Goal: Use online tool/utility: Utilize a website feature to perform a specific function

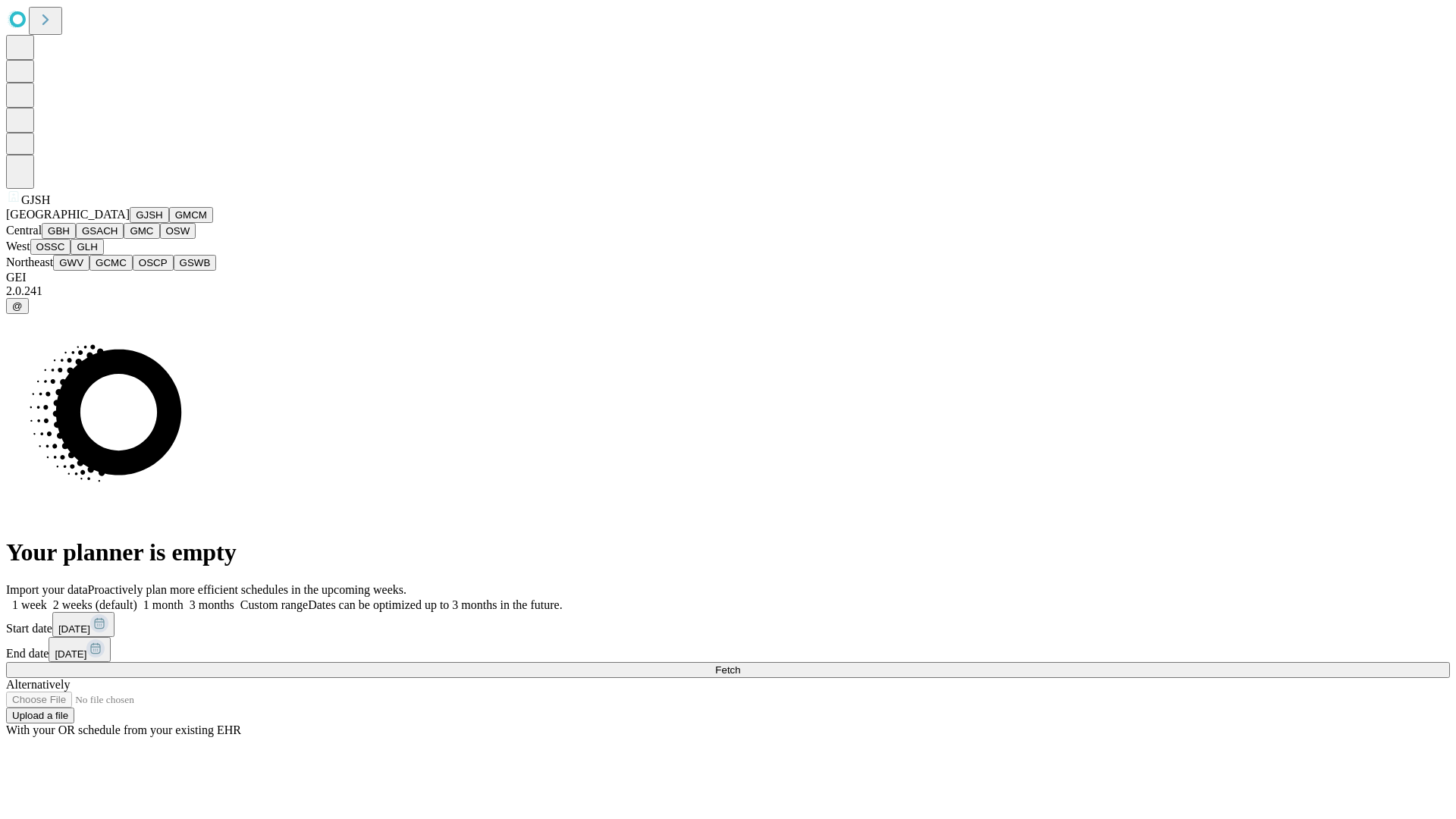
click at [130, 223] on button "GJSH" at bounding box center [150, 215] width 39 height 16
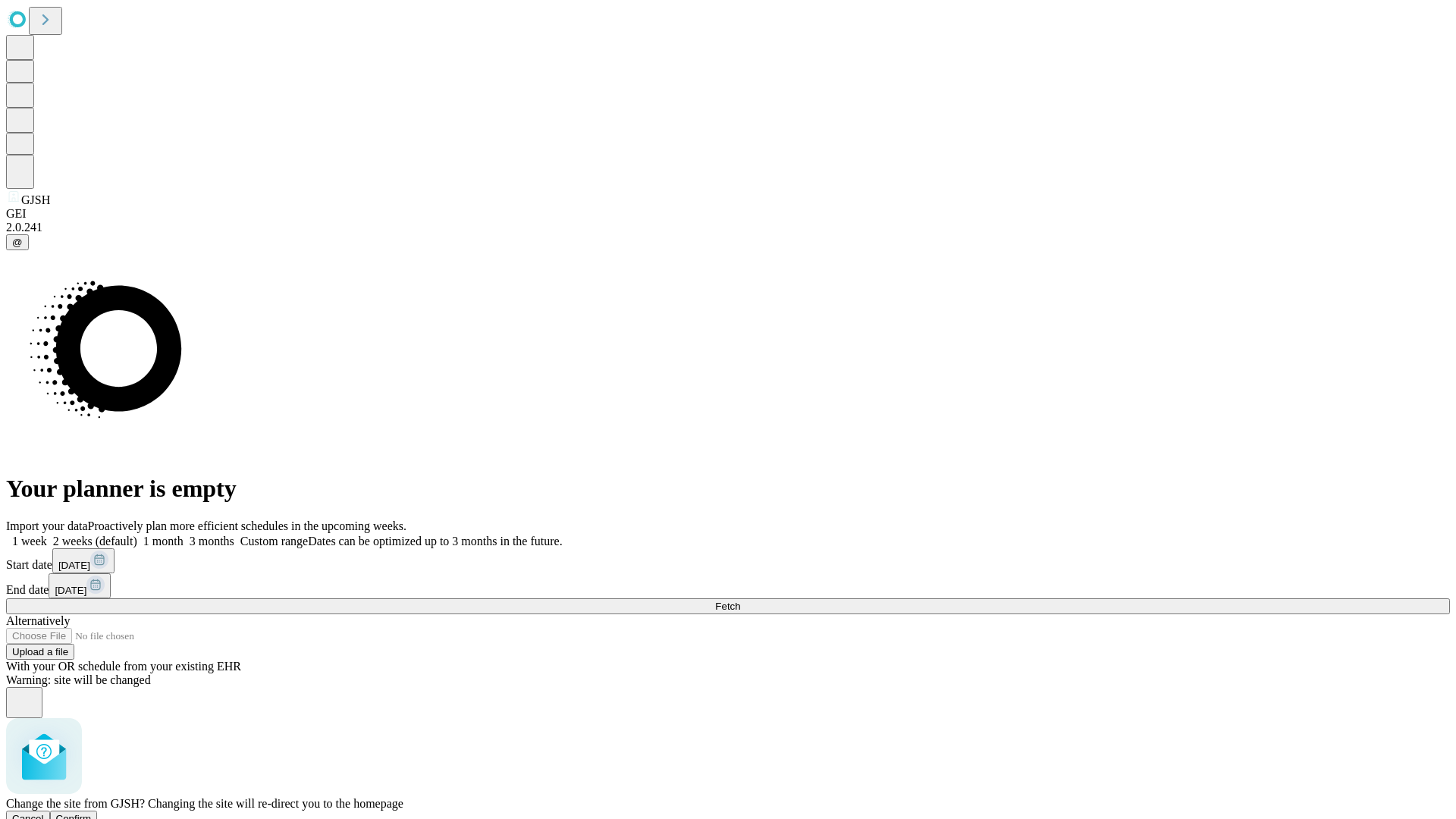
click at [91, 813] on span "Confirm" at bounding box center [74, 819] width 35 height 12
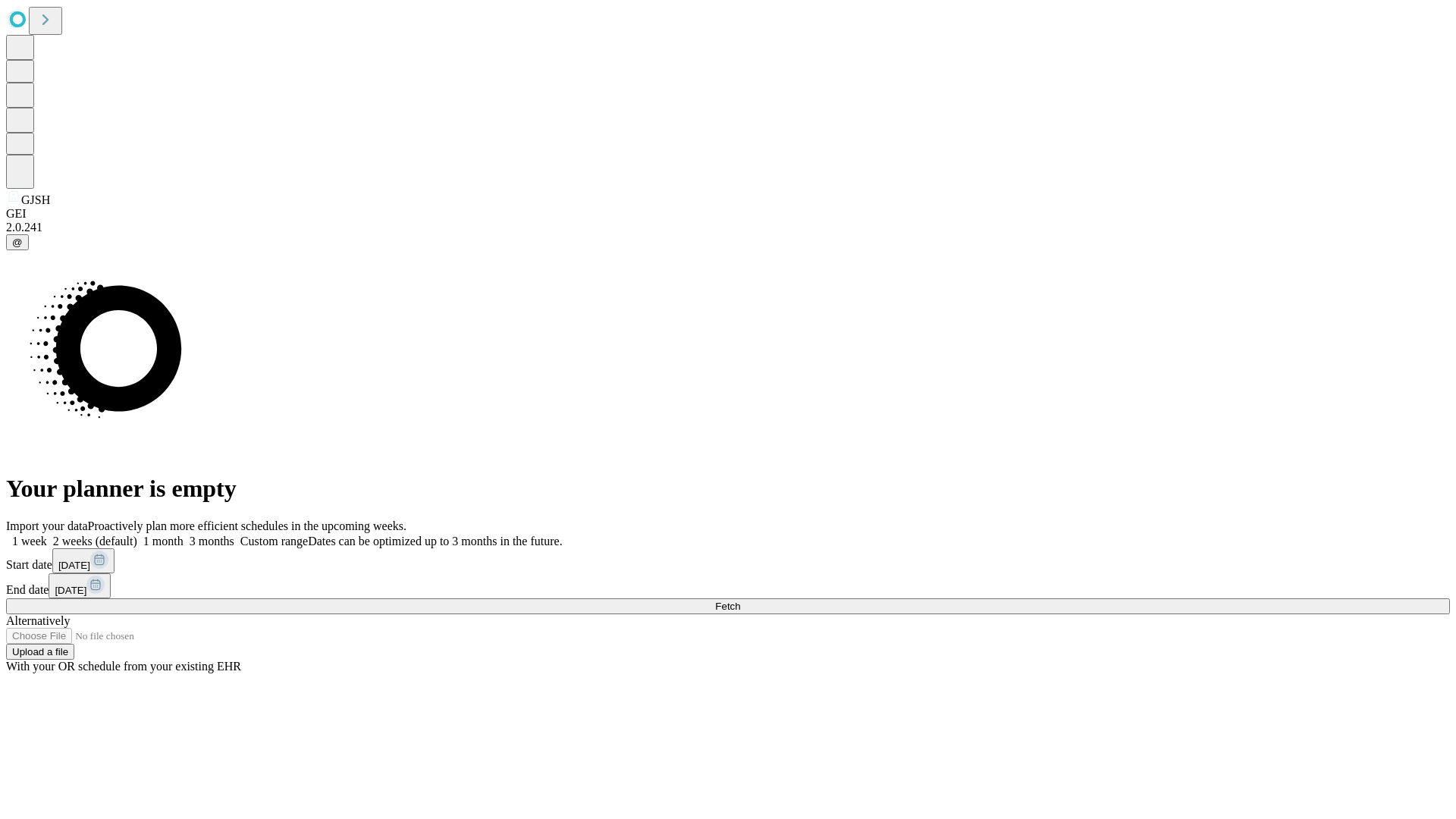
click at [138, 535] on label "2 weeks (default)" at bounding box center [92, 541] width 91 height 13
click at [741, 601] on span "Fetch" at bounding box center [727, 607] width 25 height 12
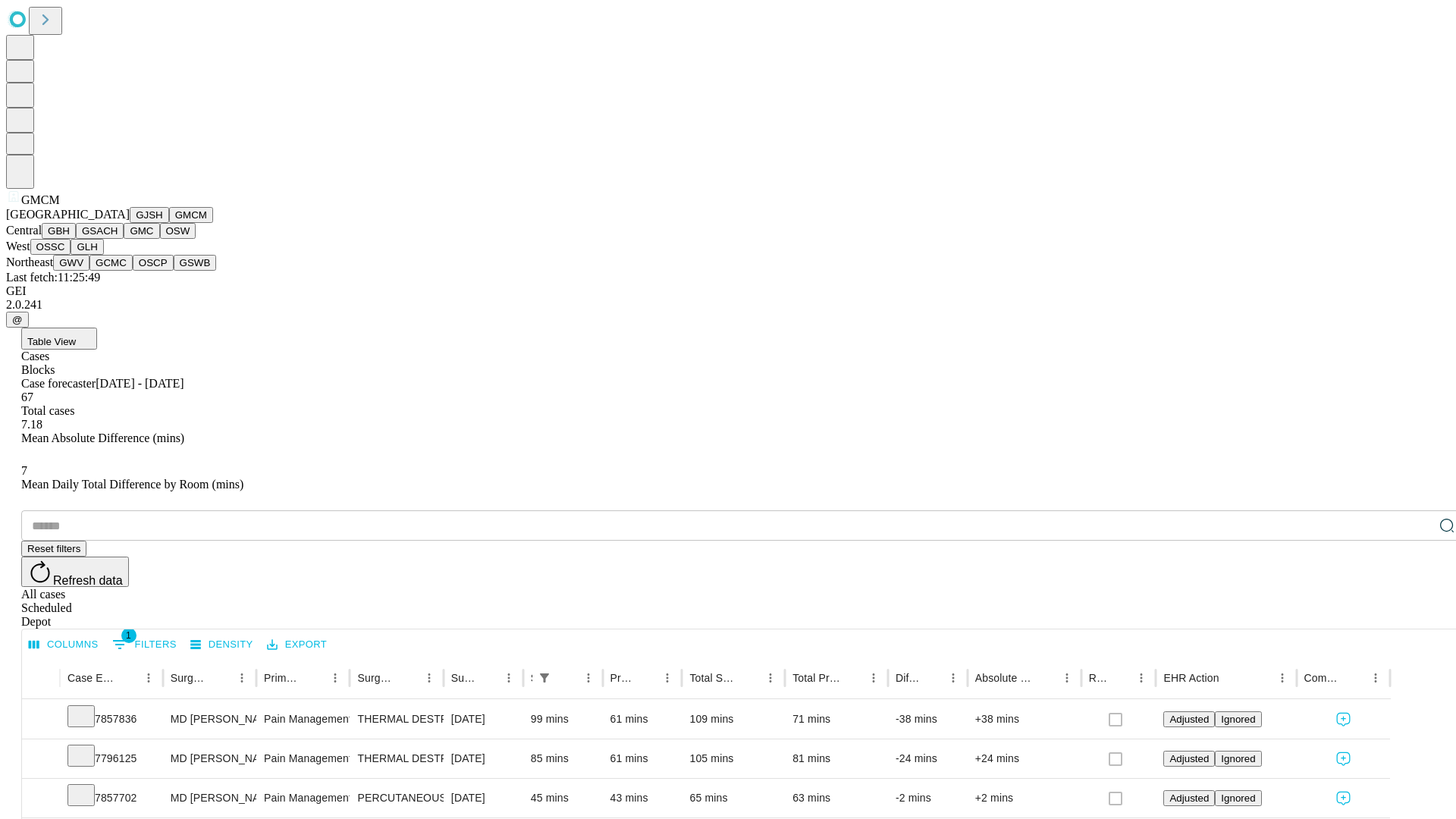
click at [76, 239] on button "GBH" at bounding box center [58, 231] width 34 height 16
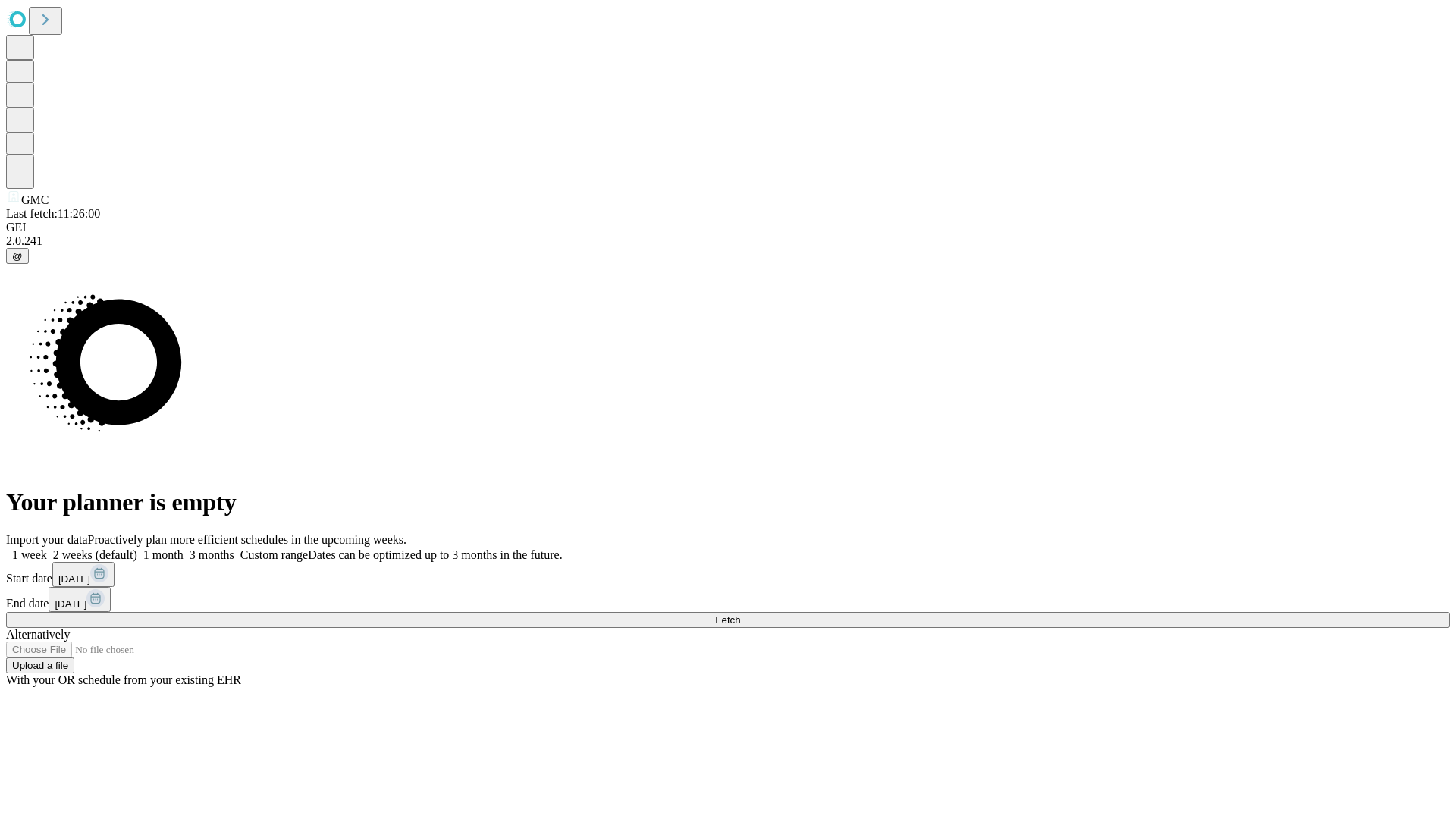
click at [138, 548] on label "2 weeks (default)" at bounding box center [92, 554] width 91 height 13
click at [741, 614] on span "Fetch" at bounding box center [727, 620] width 25 height 12
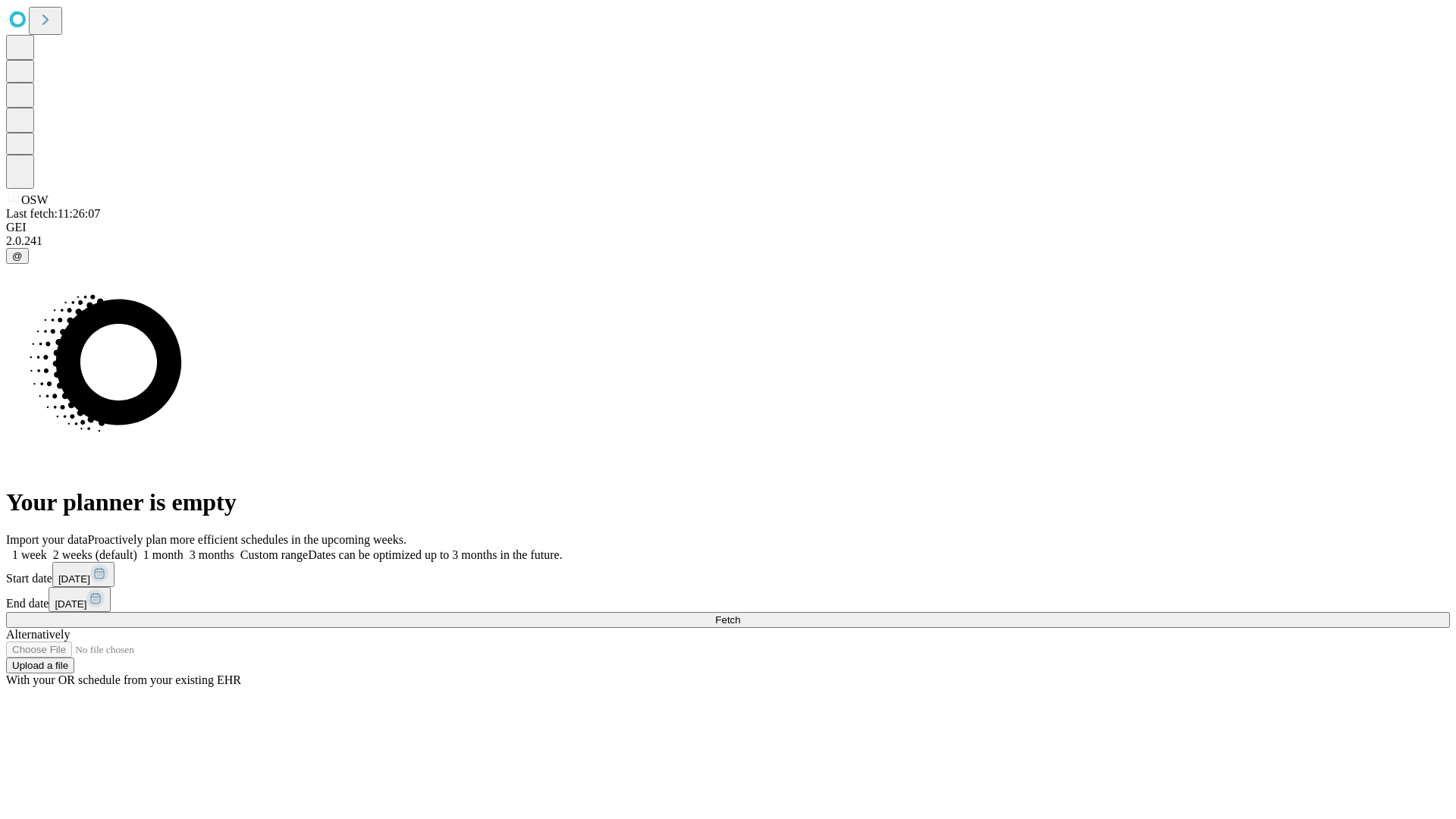
click at [741, 614] on span "Fetch" at bounding box center [727, 620] width 25 height 12
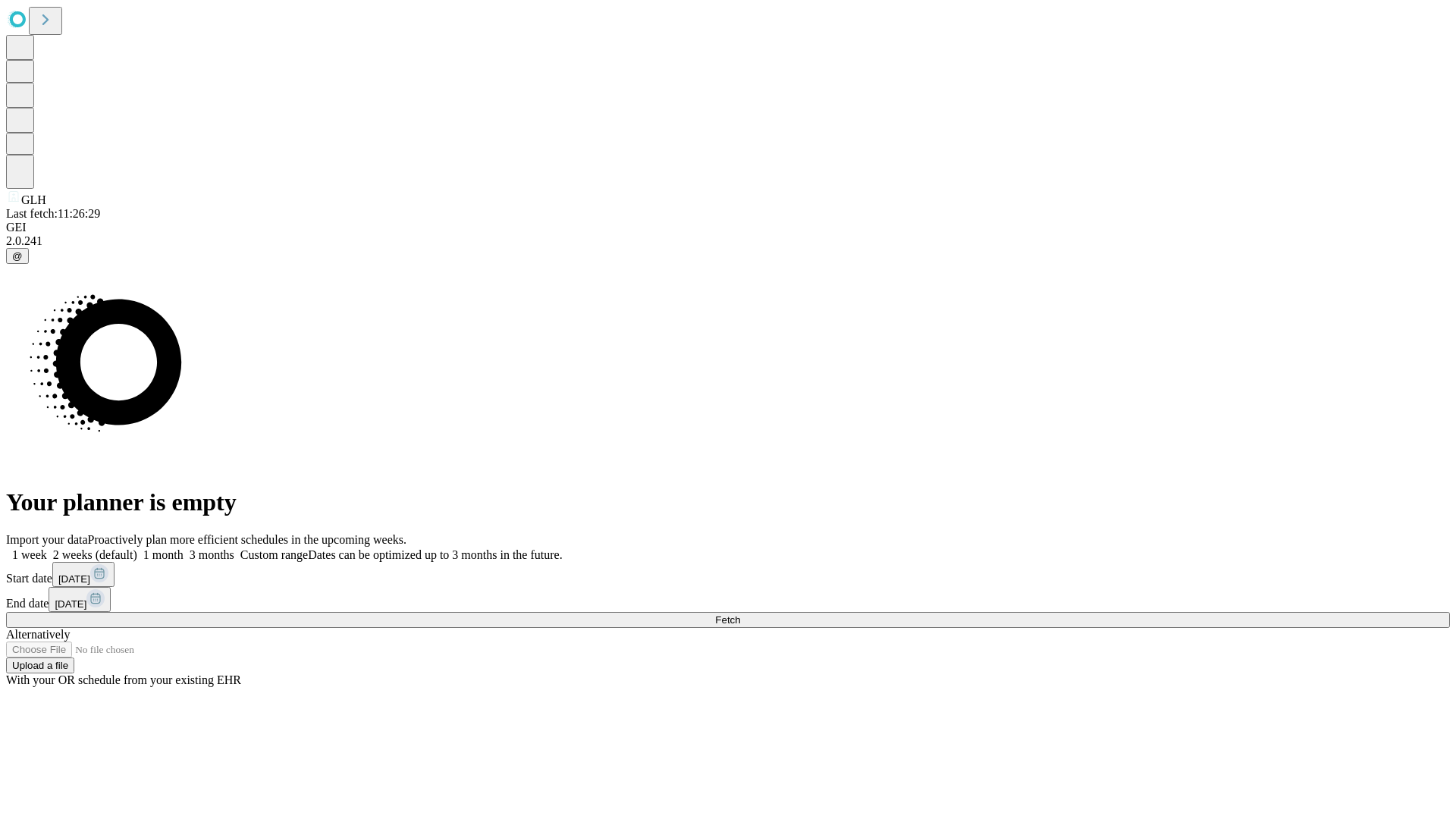
click at [138, 548] on label "2 weeks (default)" at bounding box center [92, 554] width 91 height 13
click at [741, 614] on span "Fetch" at bounding box center [727, 620] width 25 height 12
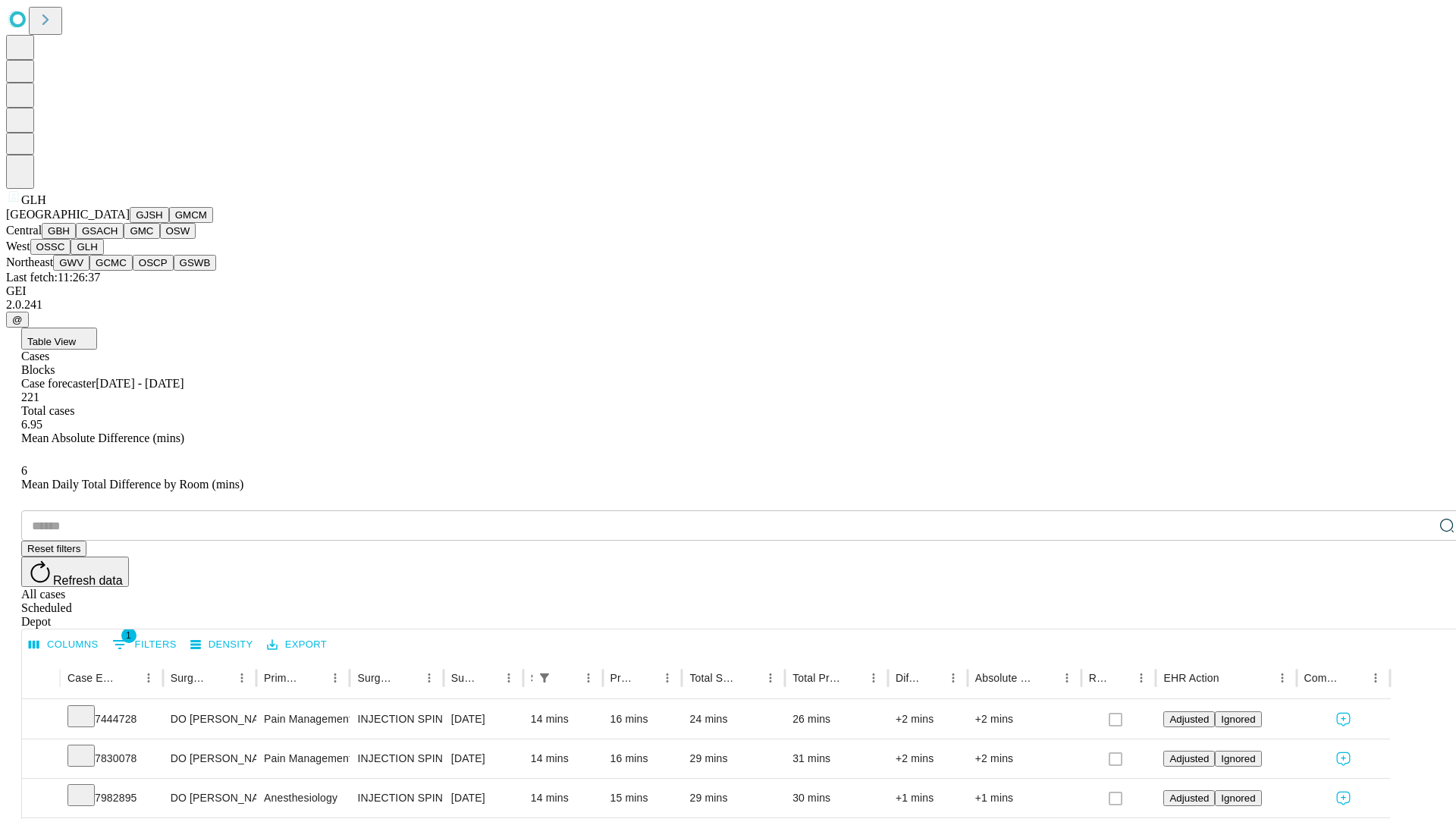
click at [90, 270] on button "GWV" at bounding box center [71, 263] width 36 height 16
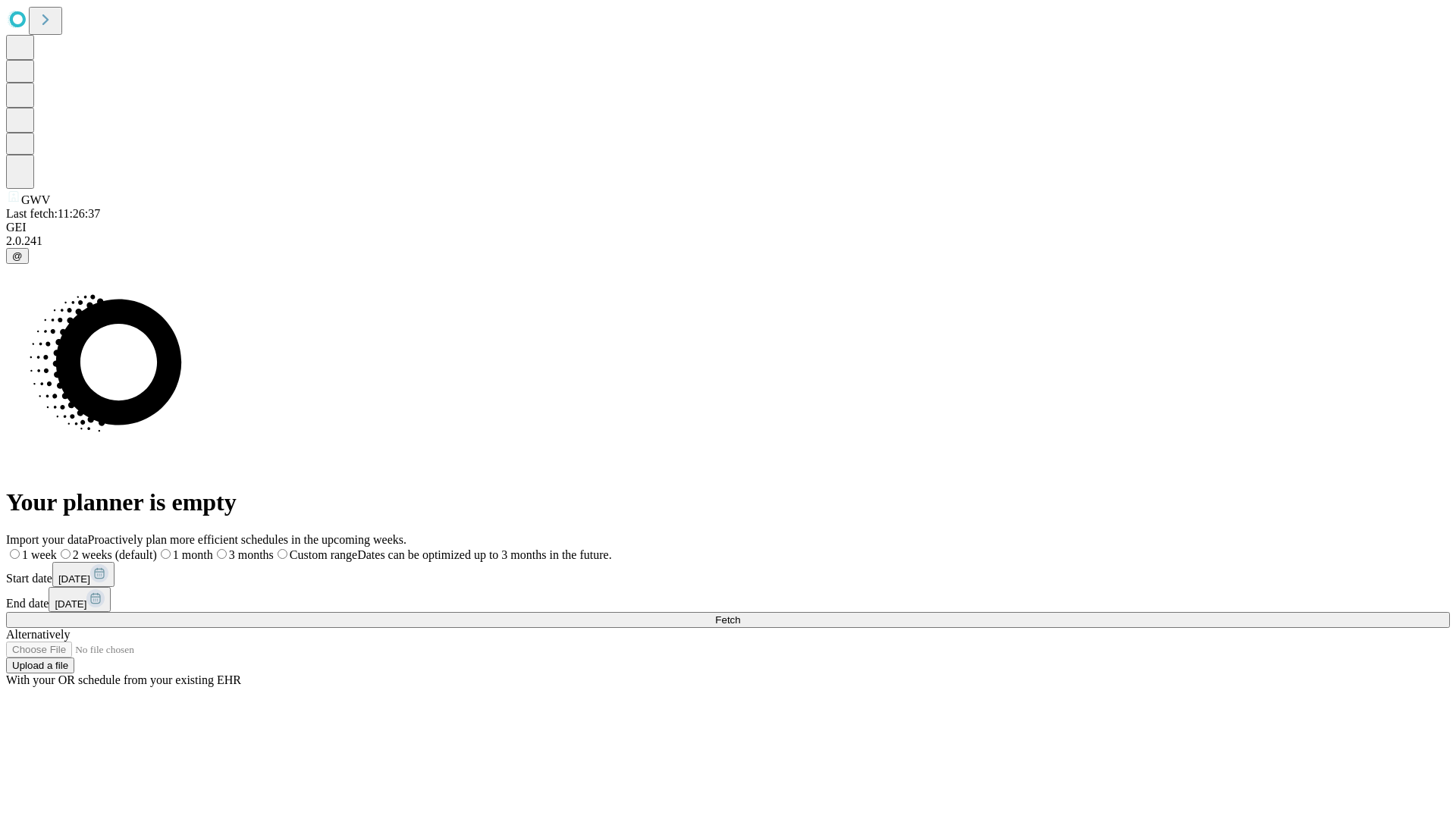
click at [157, 548] on label "2 weeks (default)" at bounding box center [107, 554] width 100 height 13
click at [741, 614] on span "Fetch" at bounding box center [727, 620] width 25 height 12
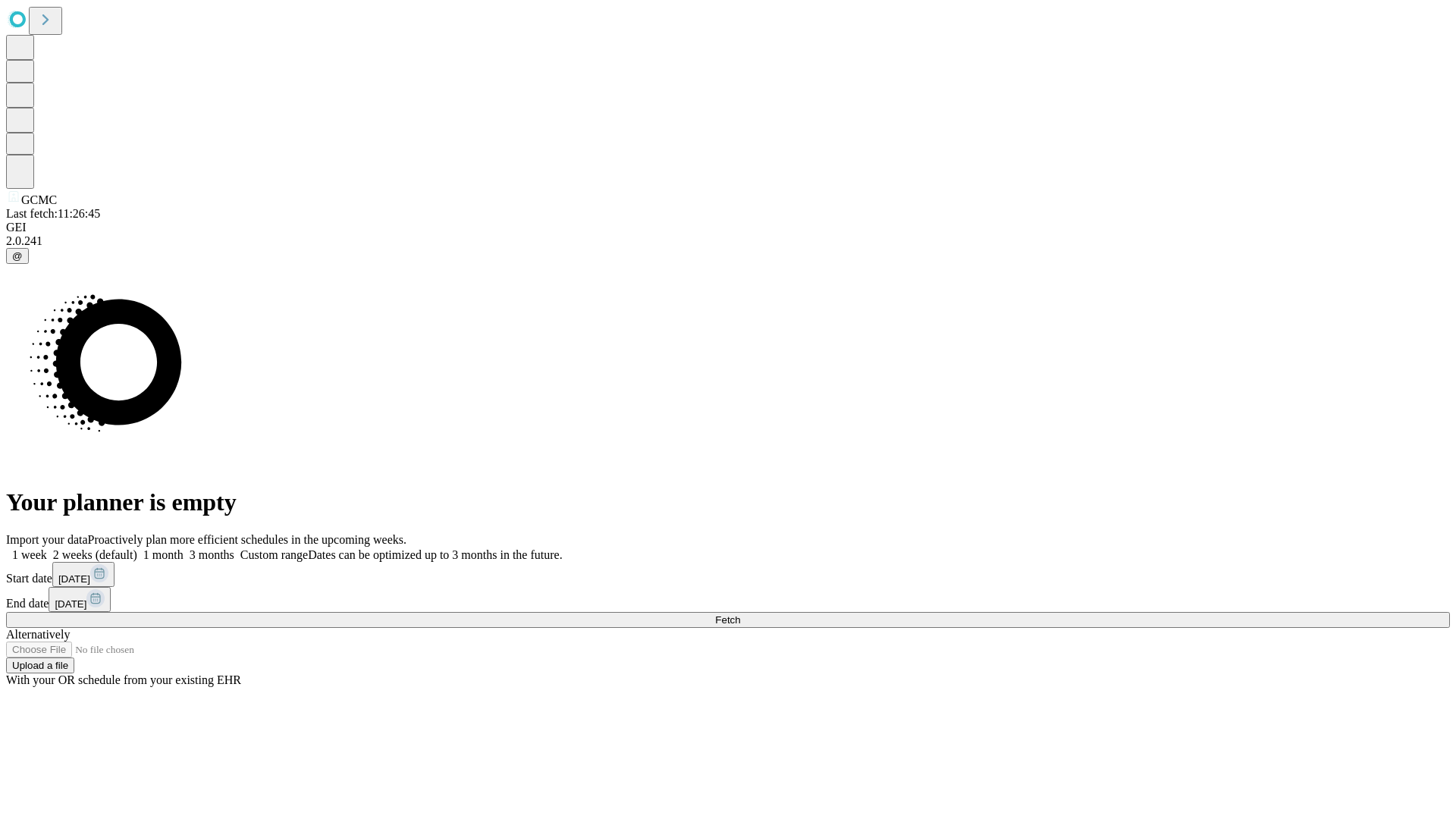
click at [138, 548] on label "2 weeks (default)" at bounding box center [92, 554] width 91 height 13
click at [741, 614] on span "Fetch" at bounding box center [727, 620] width 25 height 12
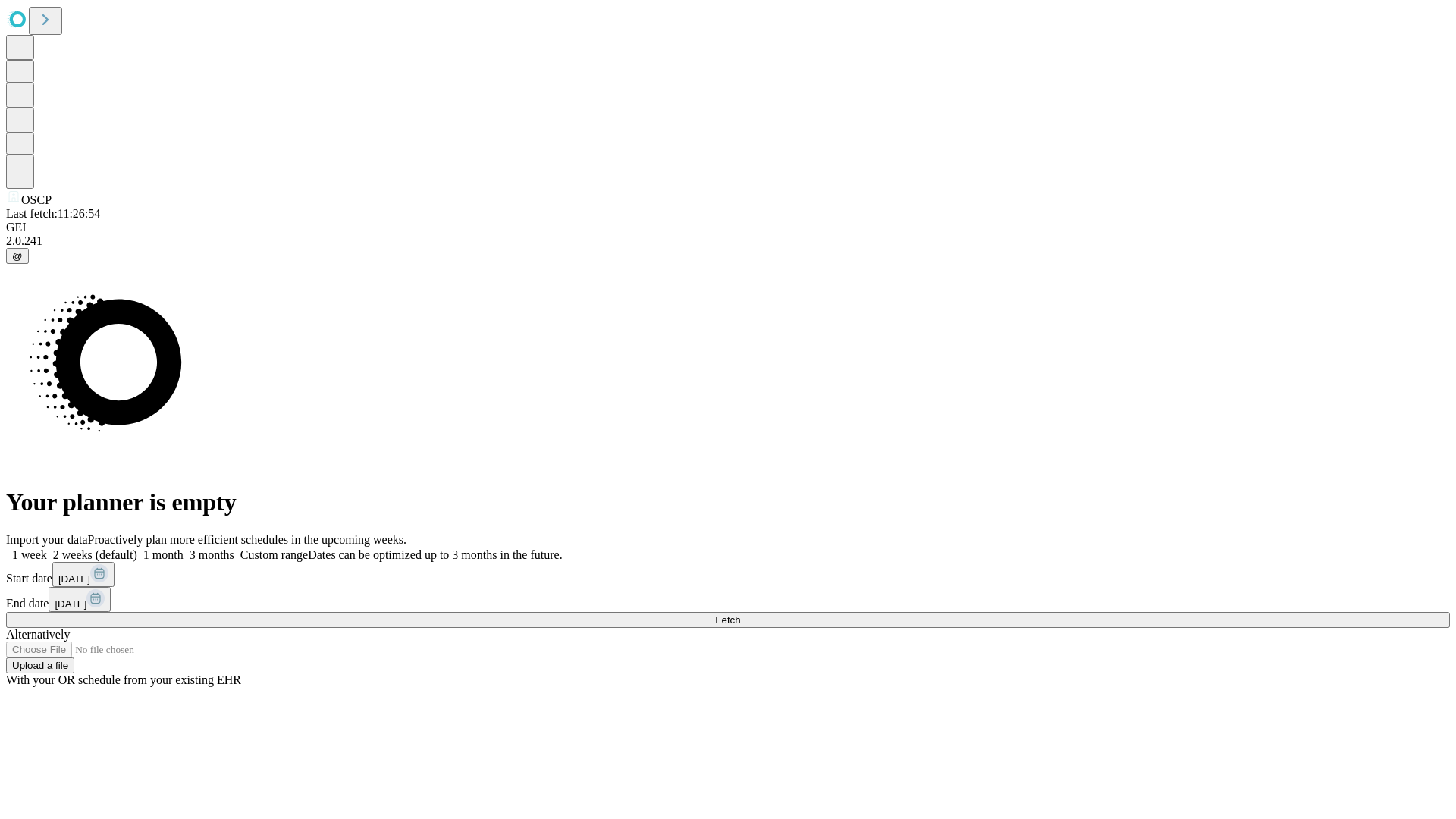
click at [138, 548] on label "2 weeks (default)" at bounding box center [92, 554] width 91 height 13
click at [741, 614] on span "Fetch" at bounding box center [727, 620] width 25 height 12
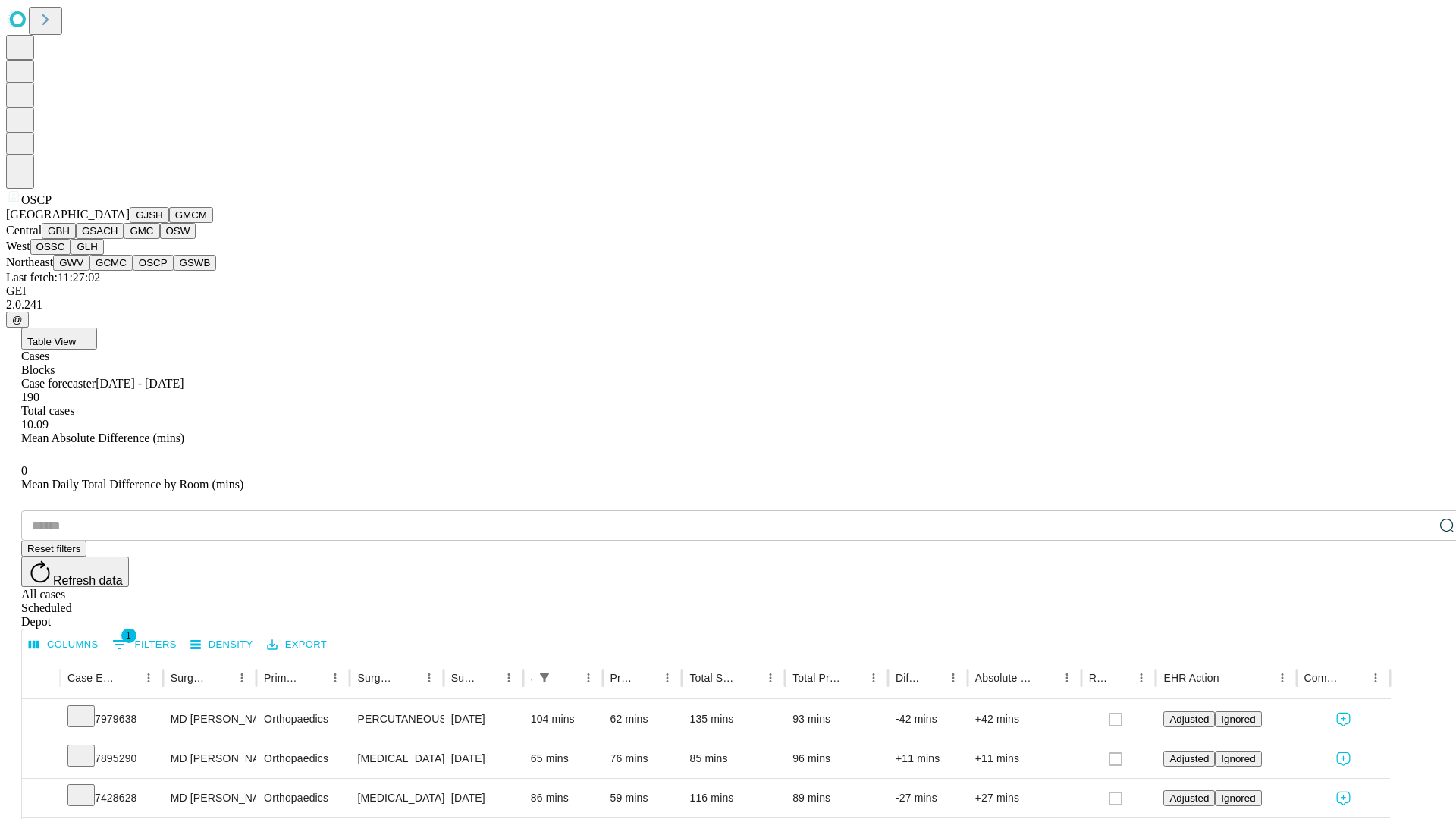
click at [174, 270] on button "GSWB" at bounding box center [196, 263] width 43 height 16
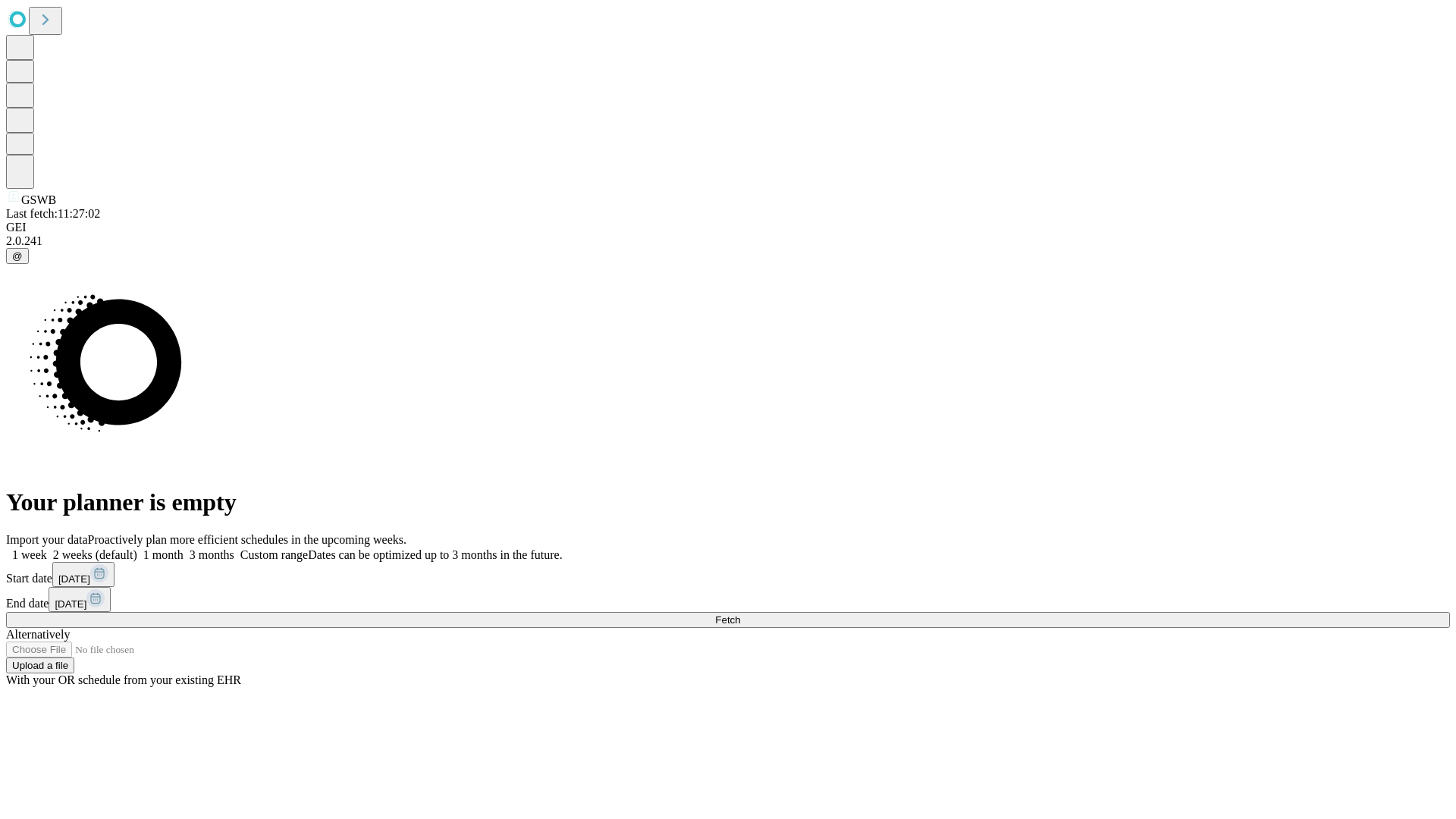
click at [138, 548] on label "2 weeks (default)" at bounding box center [92, 554] width 91 height 13
click at [741, 614] on span "Fetch" at bounding box center [727, 620] width 25 height 12
